Goal: Task Accomplishment & Management: Complete application form

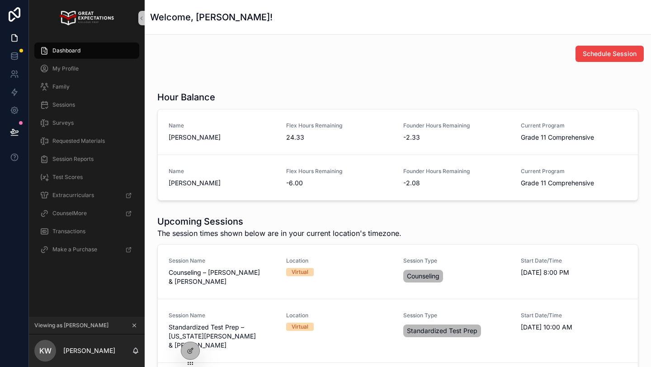
scroll to position [12, 0]
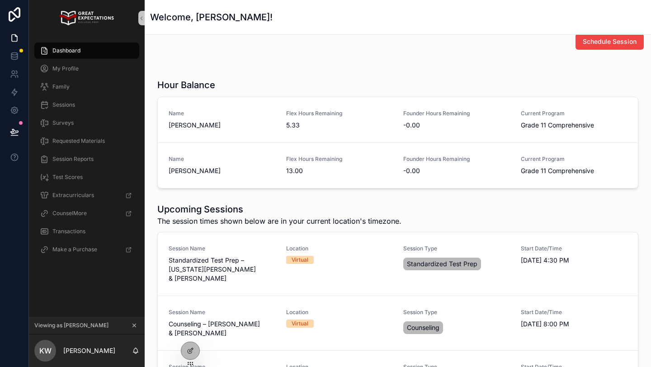
click at [134, 324] on icon "scrollable content" at bounding box center [134, 325] width 6 height 6
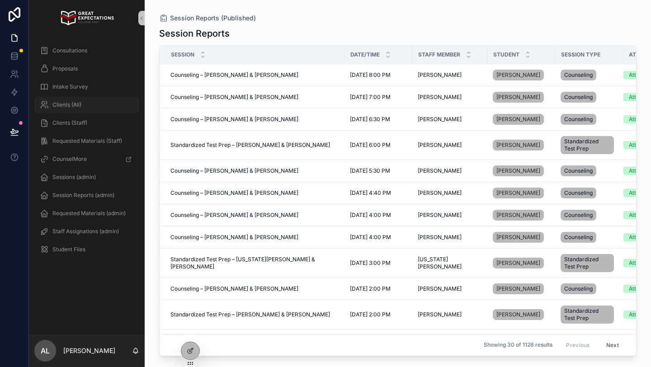
click at [75, 104] on span "Clients (All)" at bounding box center [66, 104] width 29 height 7
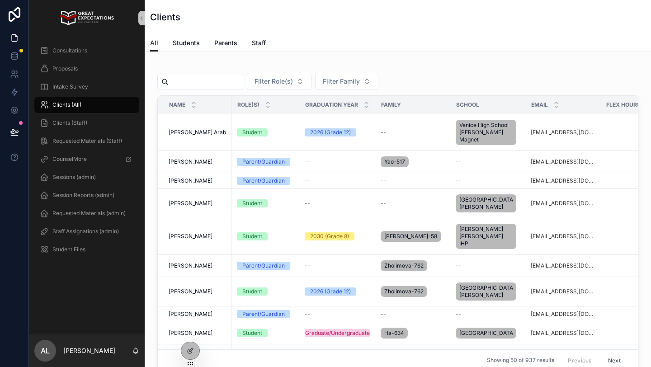
click at [200, 86] on input "scrollable content" at bounding box center [206, 81] width 74 height 13
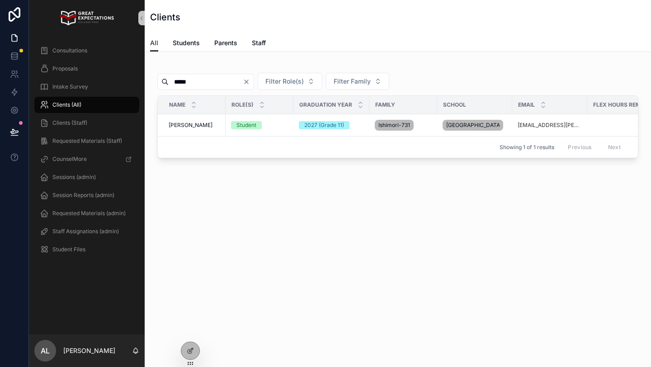
type input "*****"
click at [250, 80] on icon "Clear" at bounding box center [246, 81] width 7 height 7
click at [354, 77] on span "Filter Family" at bounding box center [341, 81] width 37 height 9
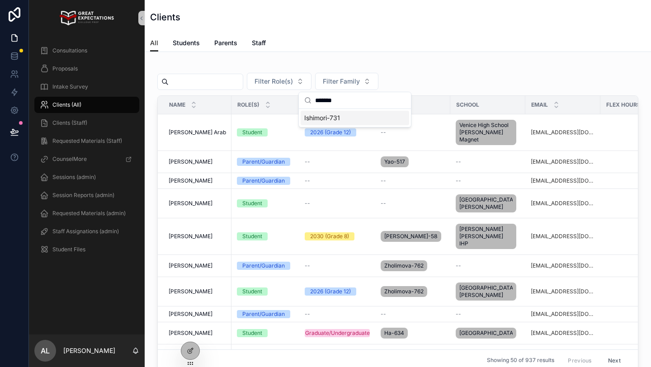
type input "*******"
click at [339, 120] on span "Ishimori-731" at bounding box center [322, 117] width 36 height 9
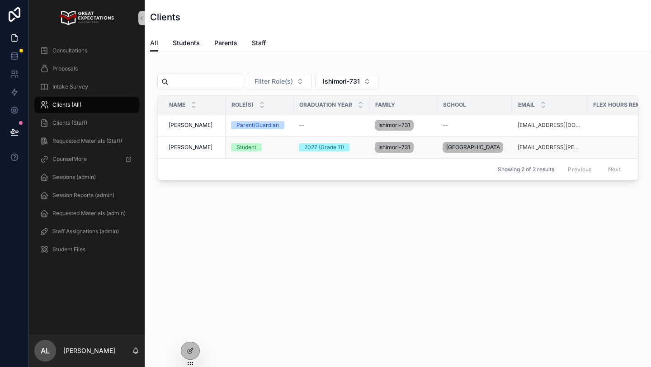
click at [195, 139] on td "[PERSON_NAME] [PERSON_NAME]" at bounding box center [192, 147] width 68 height 22
click at [186, 149] on span "[PERSON_NAME]" at bounding box center [191, 147] width 44 height 7
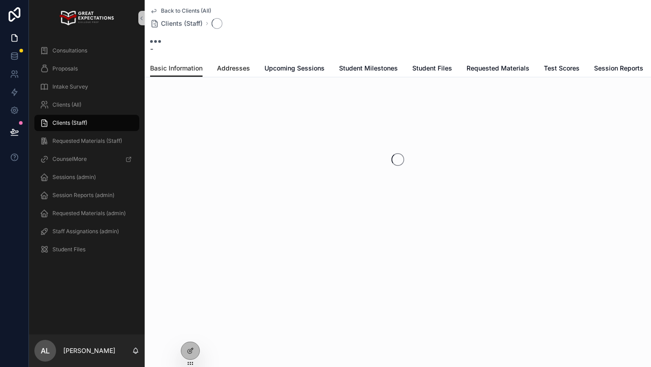
click at [235, 62] on link "Addresses" at bounding box center [233, 69] width 33 height 18
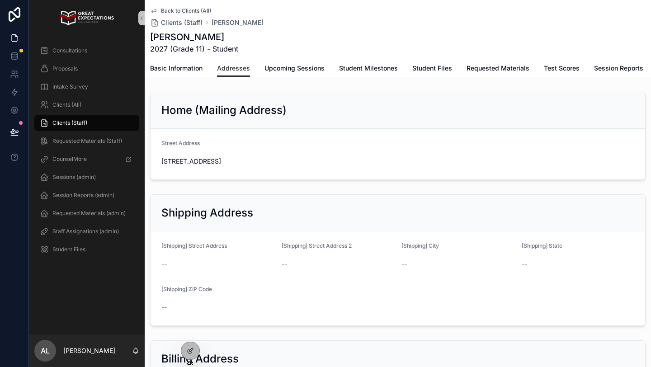
click at [191, 162] on span "[STREET_ADDRESS]" at bounding box center [217, 161] width 113 height 9
copy span "[STREET_ADDRESS]"
click at [179, 10] on span "Back to Clients (All)" at bounding box center [186, 10] width 50 height 7
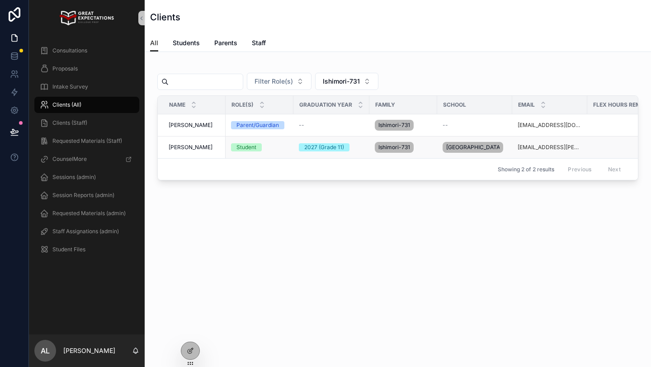
click at [186, 143] on td "[PERSON_NAME] [PERSON_NAME]" at bounding box center [192, 147] width 68 height 22
click at [179, 146] on span "[PERSON_NAME]" at bounding box center [191, 147] width 44 height 7
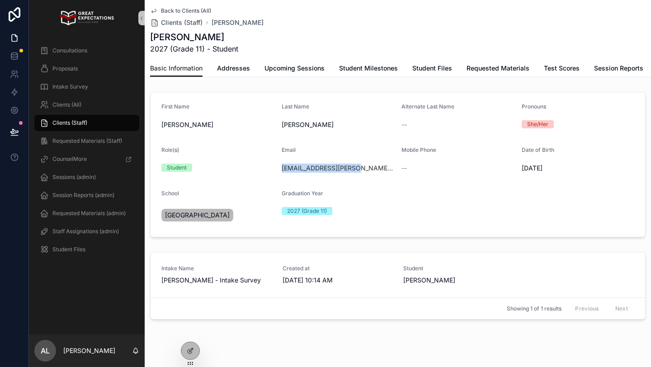
click at [371, 25] on div "Back to Clients (All) Clients (Staff) [PERSON_NAME]" at bounding box center [397, 17] width 495 height 20
click at [94, 230] on span "Staff Assignations (admin)" at bounding box center [85, 231] width 66 height 7
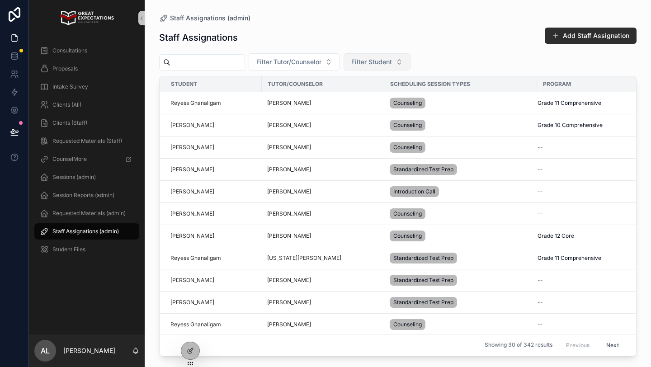
click at [364, 57] on span "Filter Student" at bounding box center [371, 61] width 41 height 9
type input "****"
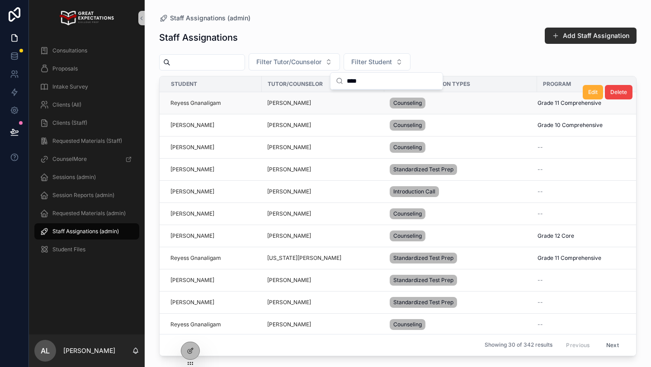
click at [366, 103] on div "[PERSON_NAME]" at bounding box center [323, 102] width 112 height 7
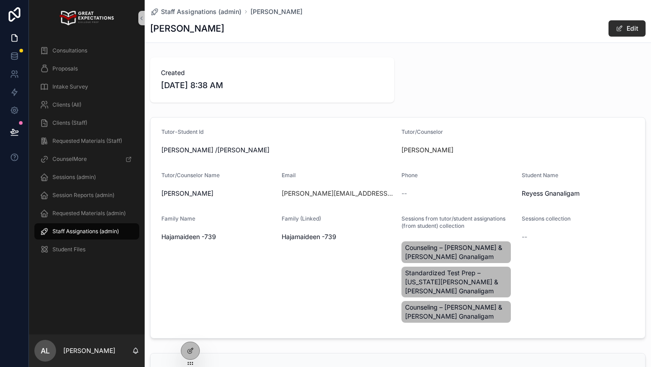
click at [89, 235] on span "Staff Assignations (admin)" at bounding box center [85, 231] width 66 height 7
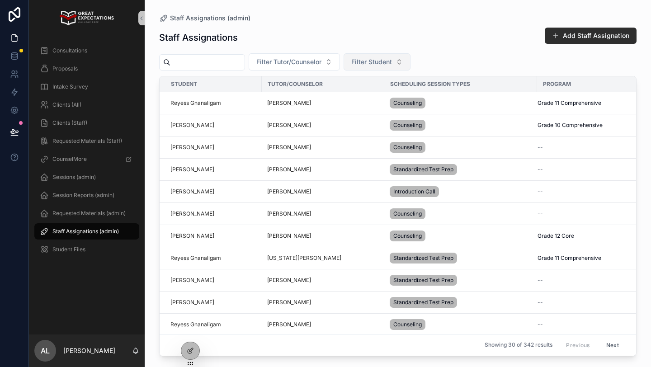
click at [375, 62] on span "Filter Student" at bounding box center [371, 61] width 41 height 9
type input "****"
click at [371, 94] on div "[PERSON_NAME]" at bounding box center [386, 98] width 108 height 14
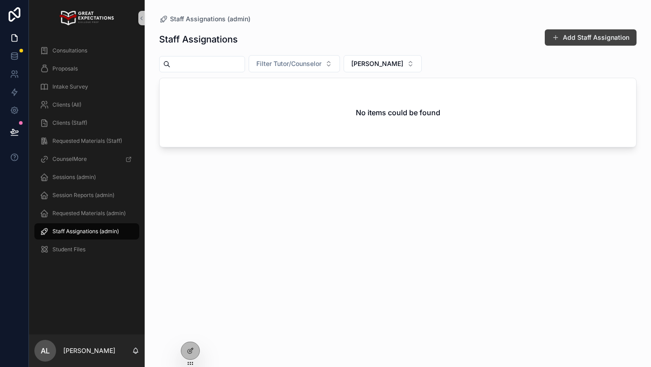
click at [581, 32] on button "Add Staff Assignation" at bounding box center [590, 37] width 92 height 16
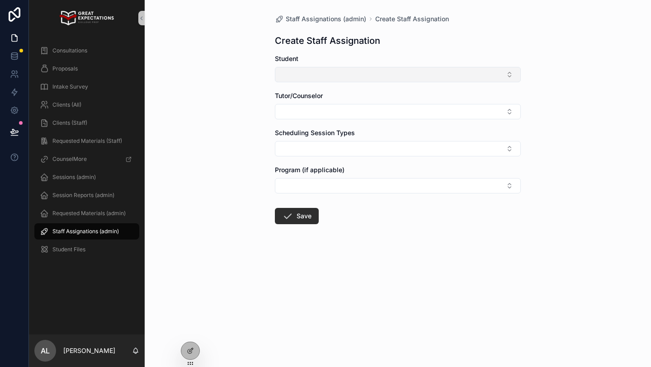
click at [288, 71] on button "Select Button" at bounding box center [398, 74] width 246 height 15
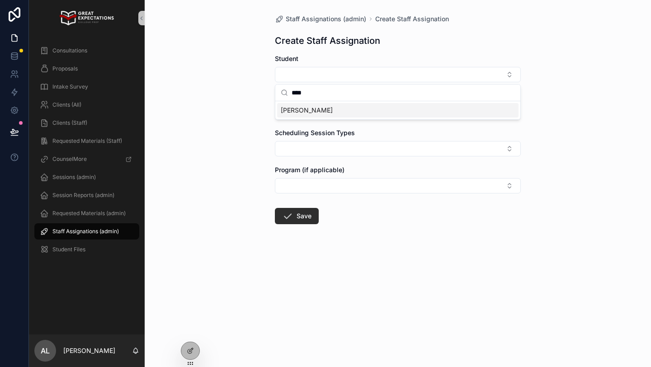
type input "****"
click at [294, 110] on span "[PERSON_NAME]" at bounding box center [307, 110] width 52 height 9
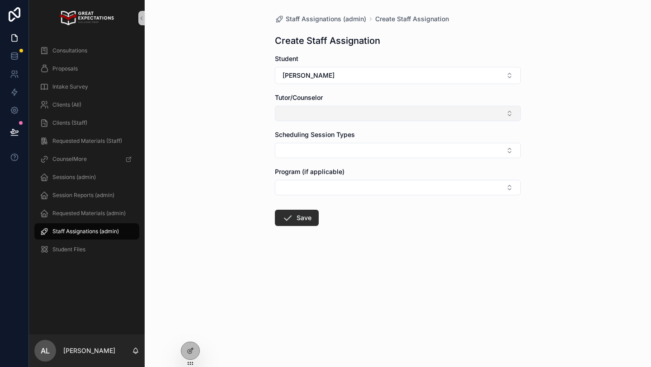
click at [300, 115] on button "Select Button" at bounding box center [398, 113] width 246 height 15
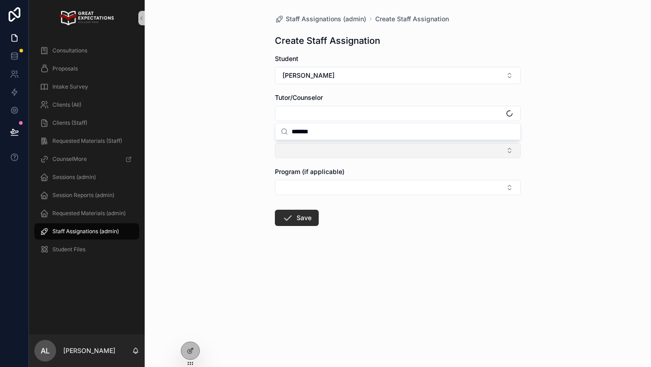
type input "*******"
click at [302, 150] on button "Select Button" at bounding box center [398, 150] width 246 height 15
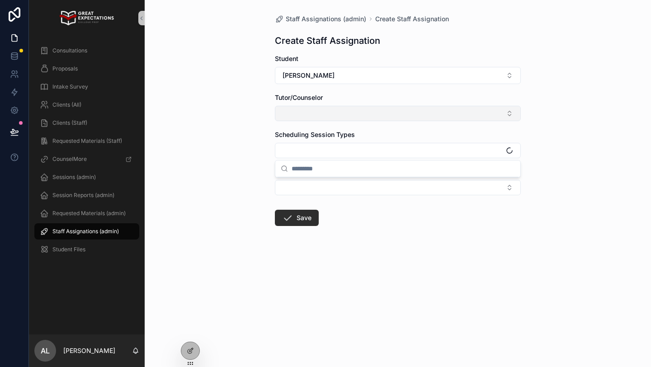
click at [296, 111] on button "Select Button" at bounding box center [398, 113] width 246 height 15
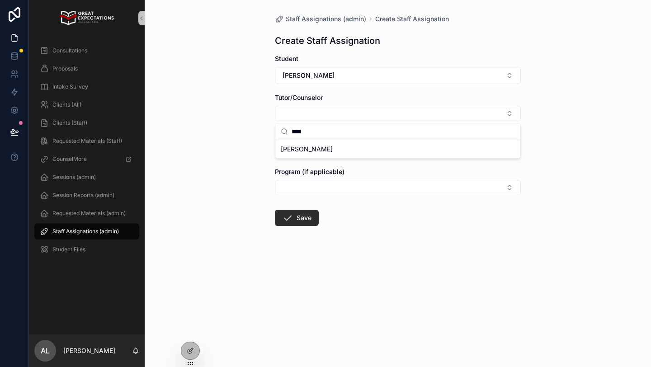
type input "****"
click at [290, 146] on span "[PERSON_NAME]" at bounding box center [307, 149] width 52 height 9
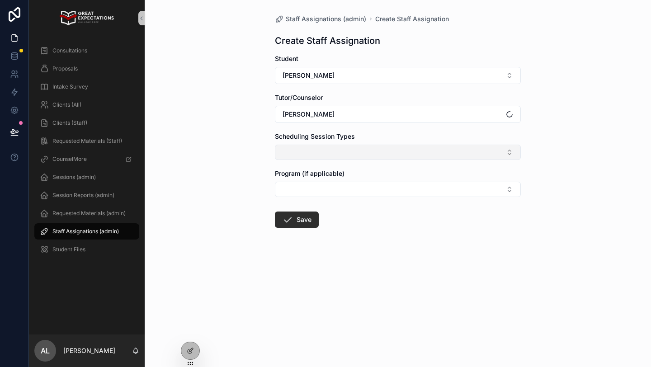
click at [307, 145] on button "Select Button" at bounding box center [398, 152] width 246 height 15
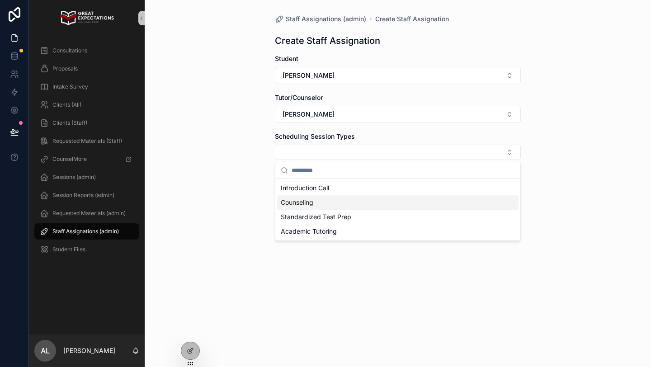
click at [309, 203] on span "Counseling" at bounding box center [297, 202] width 33 height 9
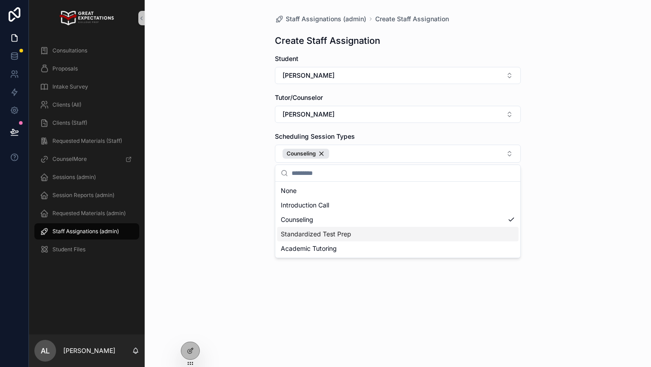
click at [319, 233] on span "Standardized Test Prep" at bounding box center [316, 234] width 70 height 9
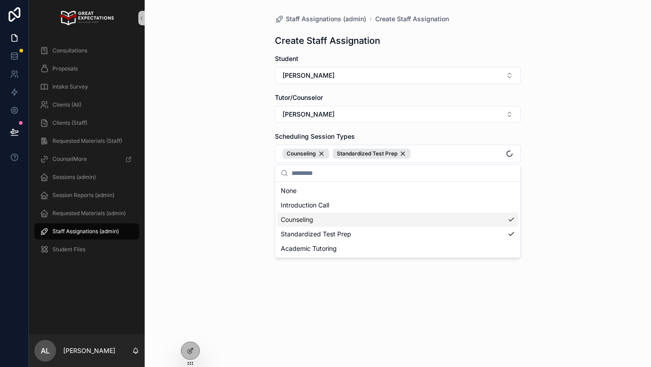
click at [186, 178] on div "Staff Assignations (admin) Create Staff Assignation Create Staff Assignation St…" at bounding box center [398, 183] width 506 height 367
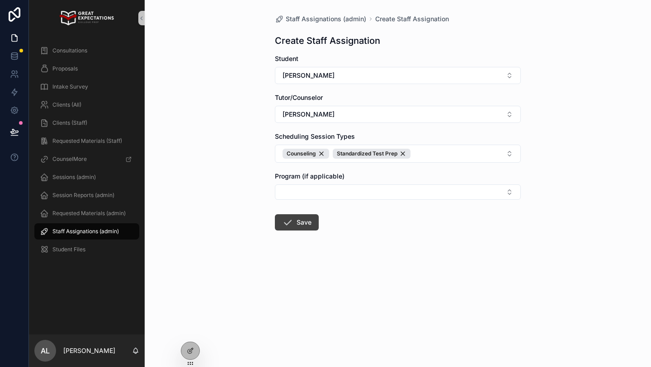
click at [284, 216] on button "Save" at bounding box center [297, 222] width 44 height 16
